Goal: Task Accomplishment & Management: Manage account settings

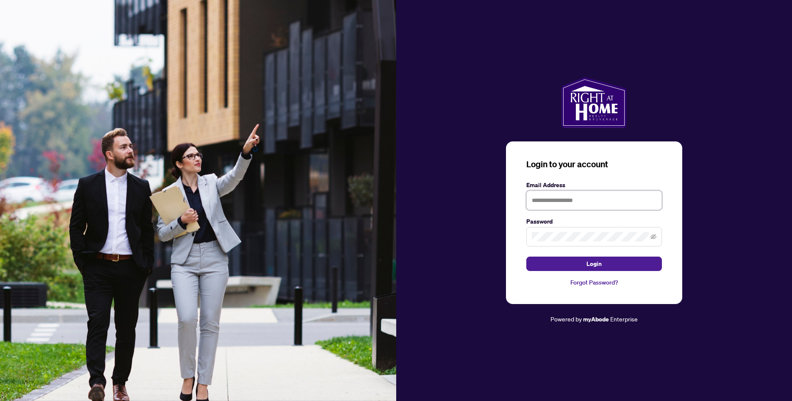
click at [560, 207] on input "text" at bounding box center [594, 200] width 136 height 19
type input "**********"
click at [587, 267] on span "Login" at bounding box center [593, 264] width 15 height 14
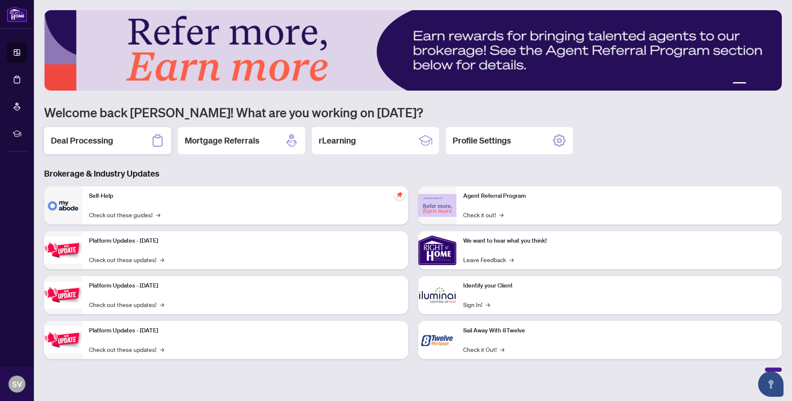
click at [95, 144] on h2 "Deal Processing" at bounding box center [82, 141] width 62 height 12
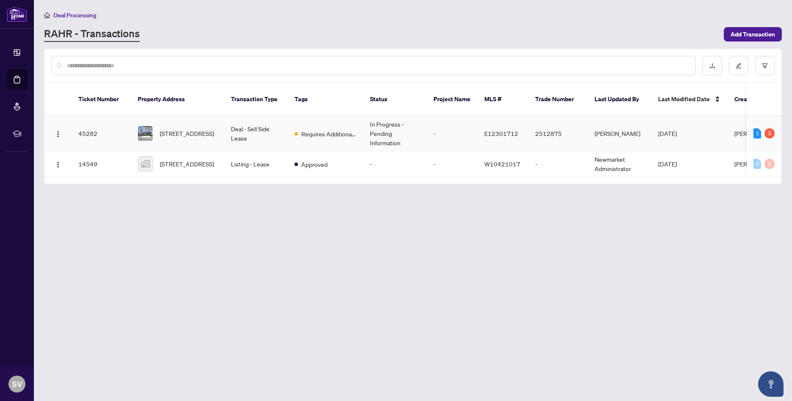
click at [242, 119] on td "Deal - Sell Side Lease" at bounding box center [256, 133] width 64 height 35
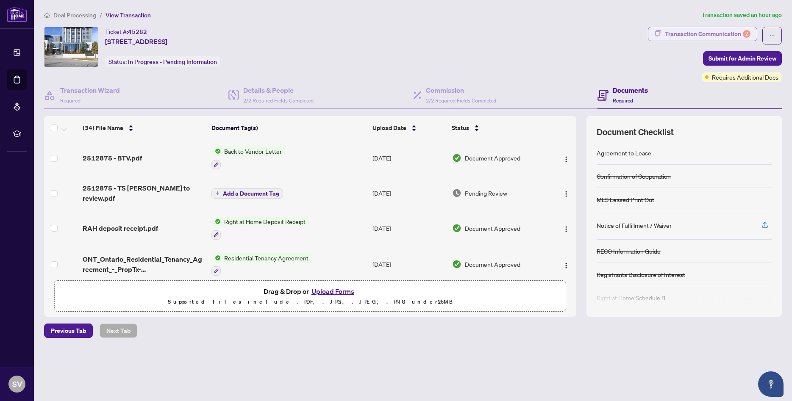
click at [709, 34] on div "Transaction Communication 2" at bounding box center [708, 34] width 86 height 14
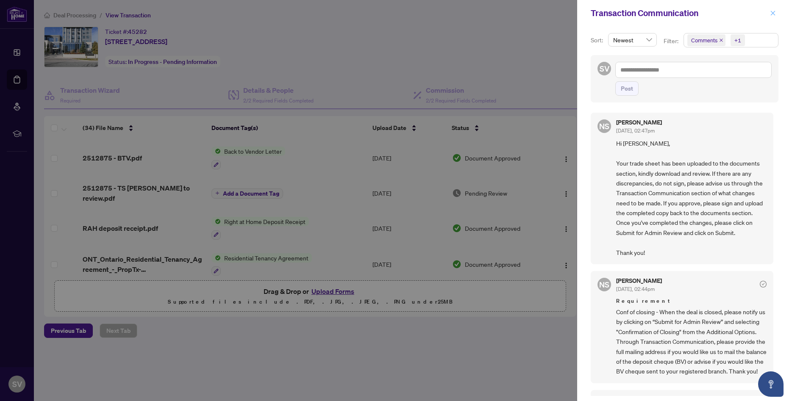
click at [773, 12] on icon "close" at bounding box center [773, 13] width 6 height 6
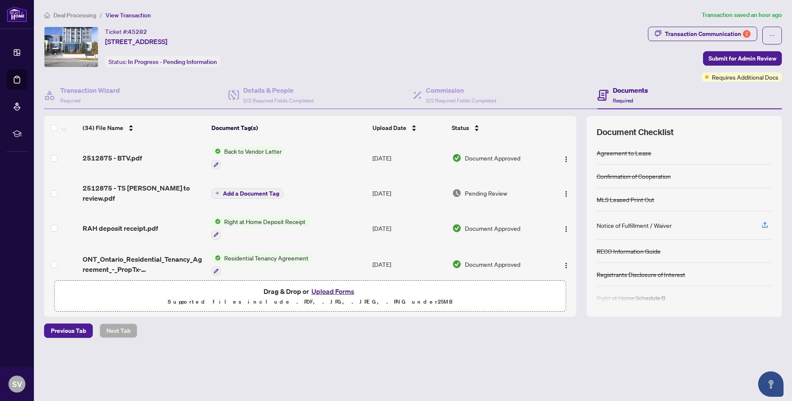
click at [266, 152] on span "Back to Vendor Letter" at bounding box center [253, 151] width 64 height 9
click at [124, 155] on span "2512875 - BTV.pdf" at bounding box center [112, 158] width 59 height 10
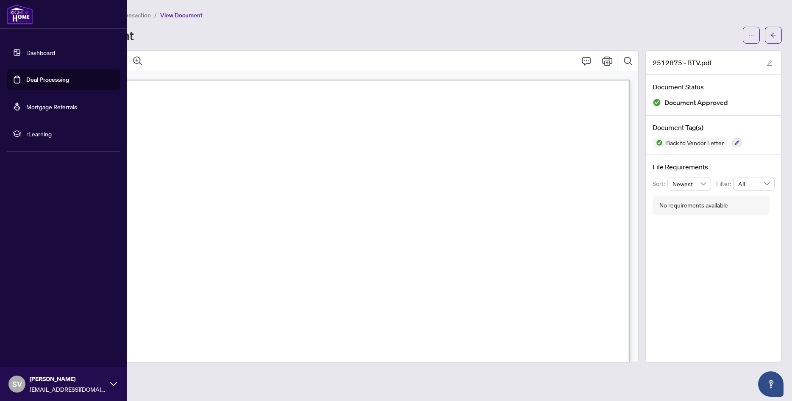
click at [43, 54] on link "Dashboard" at bounding box center [40, 53] width 29 height 8
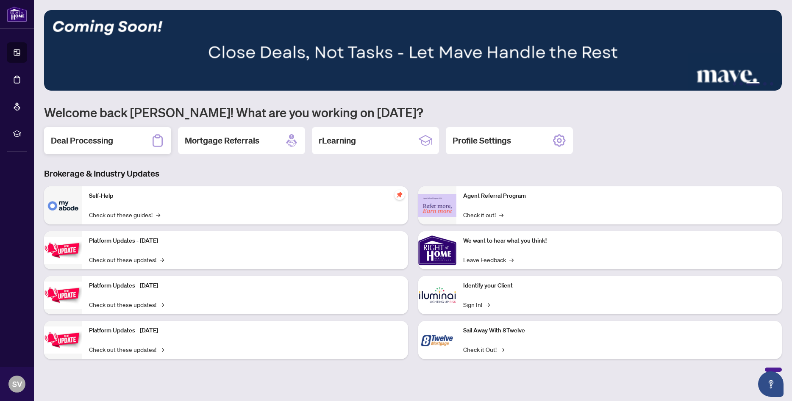
click at [75, 144] on h2 "Deal Processing" at bounding box center [82, 141] width 62 height 12
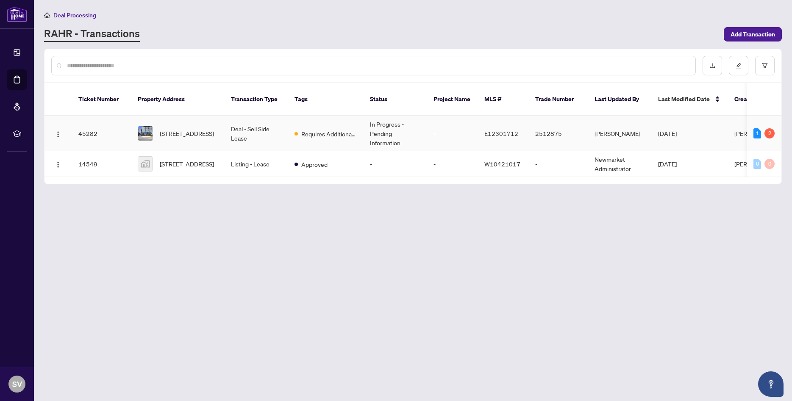
click at [258, 124] on td "Deal - Sell Side Lease" at bounding box center [256, 133] width 64 height 35
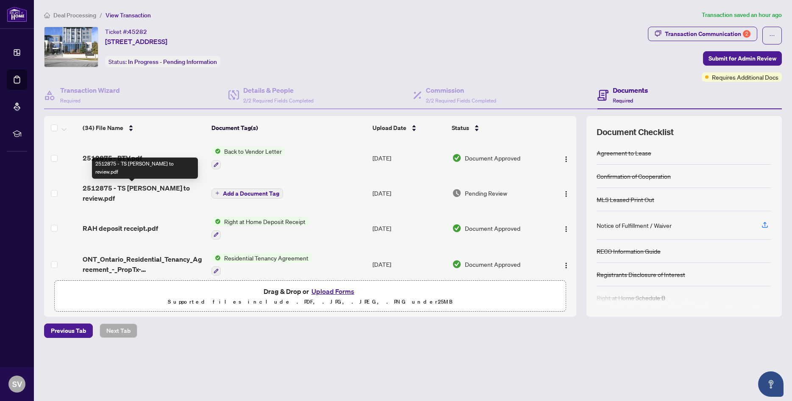
click at [127, 191] on span "2512875 - TS [PERSON_NAME] to review.pdf" at bounding box center [144, 193] width 122 height 20
